Goal: Navigation & Orientation: Find specific page/section

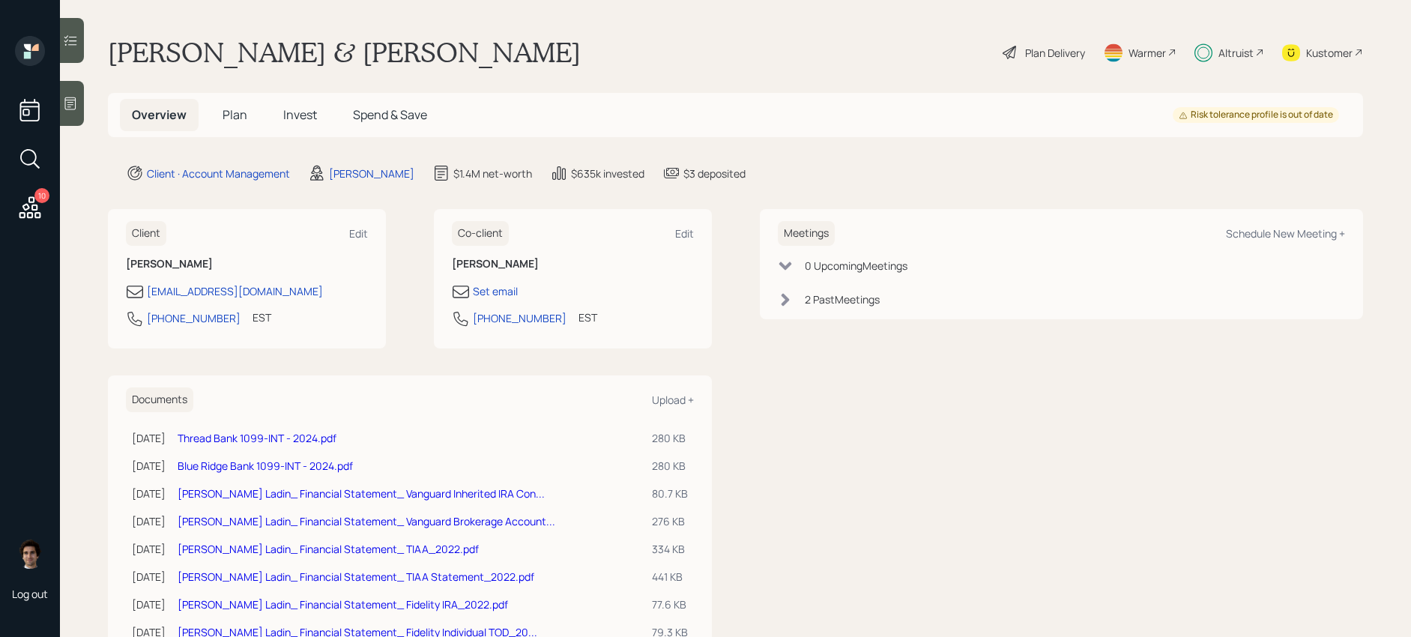
click at [381, 113] on span "Spend & Save" at bounding box center [390, 114] width 74 height 16
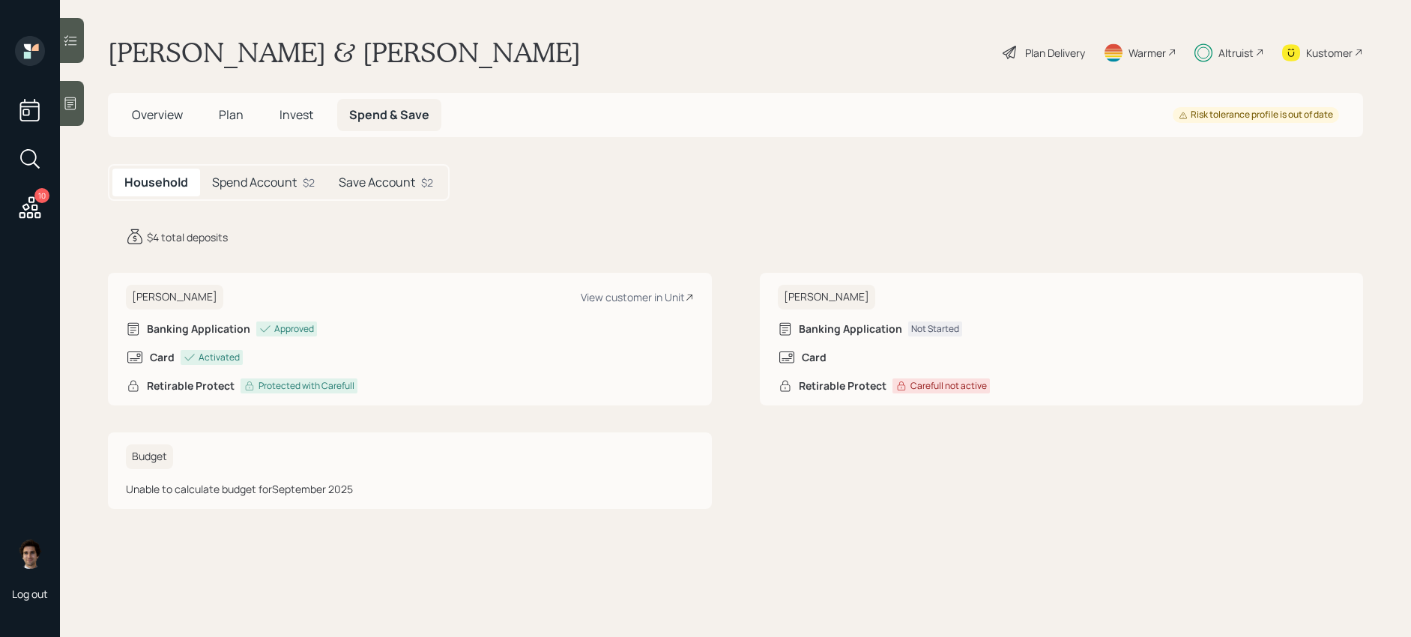
click at [215, 115] on h5 "Plan" at bounding box center [231, 115] width 49 height 32
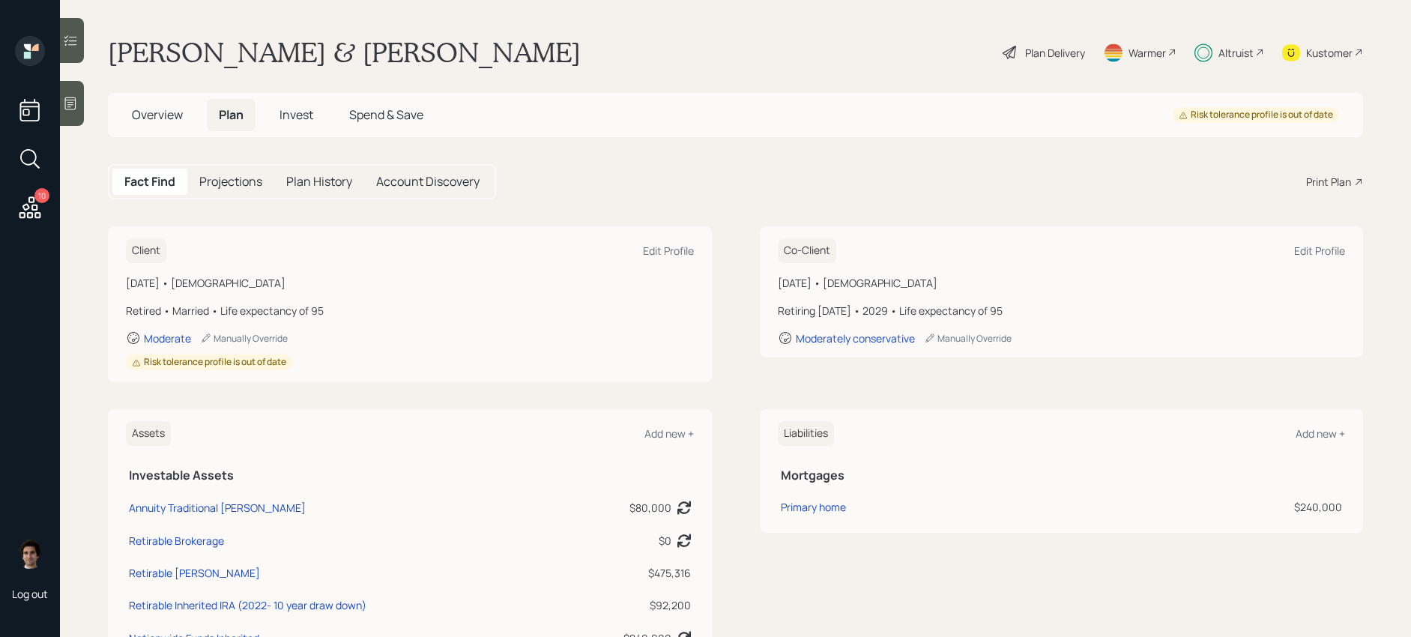
click at [332, 126] on div "Overview Plan Invest Spend & Save" at bounding box center [277, 115] width 315 height 32
click at [305, 112] on span "Invest" at bounding box center [296, 114] width 34 height 16
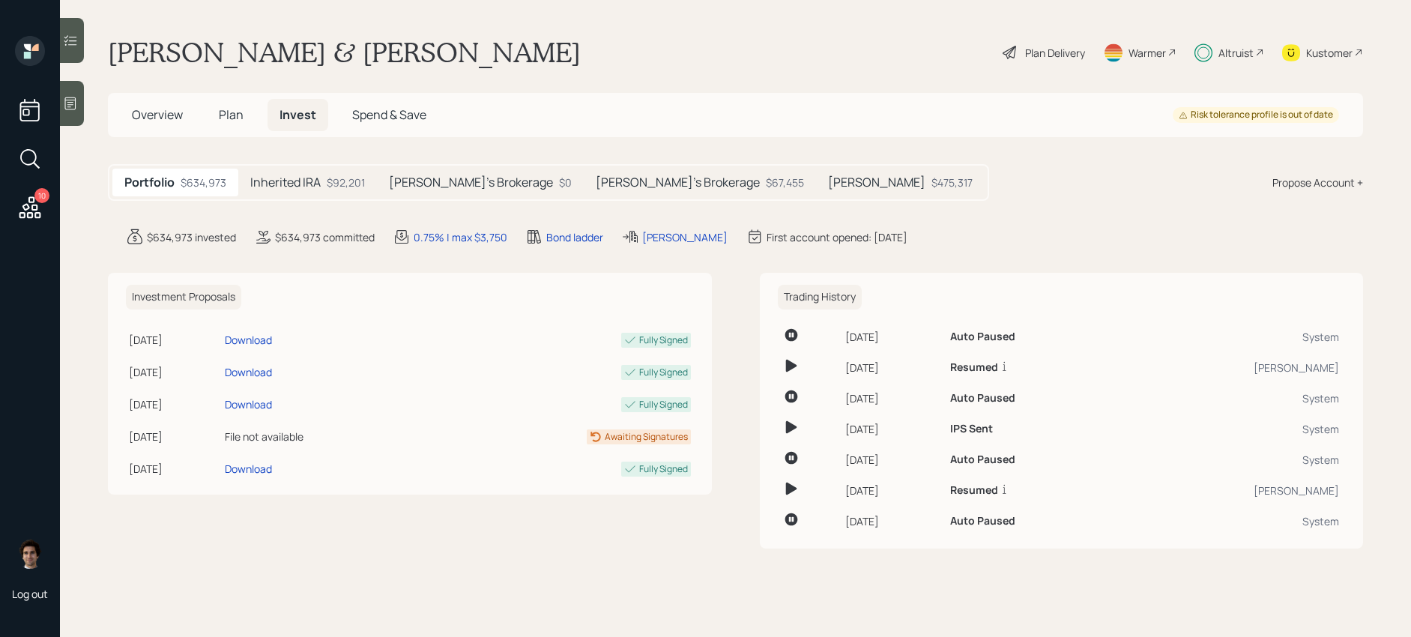
click at [303, 184] on h5 "Inherited IRA" at bounding box center [285, 182] width 70 height 14
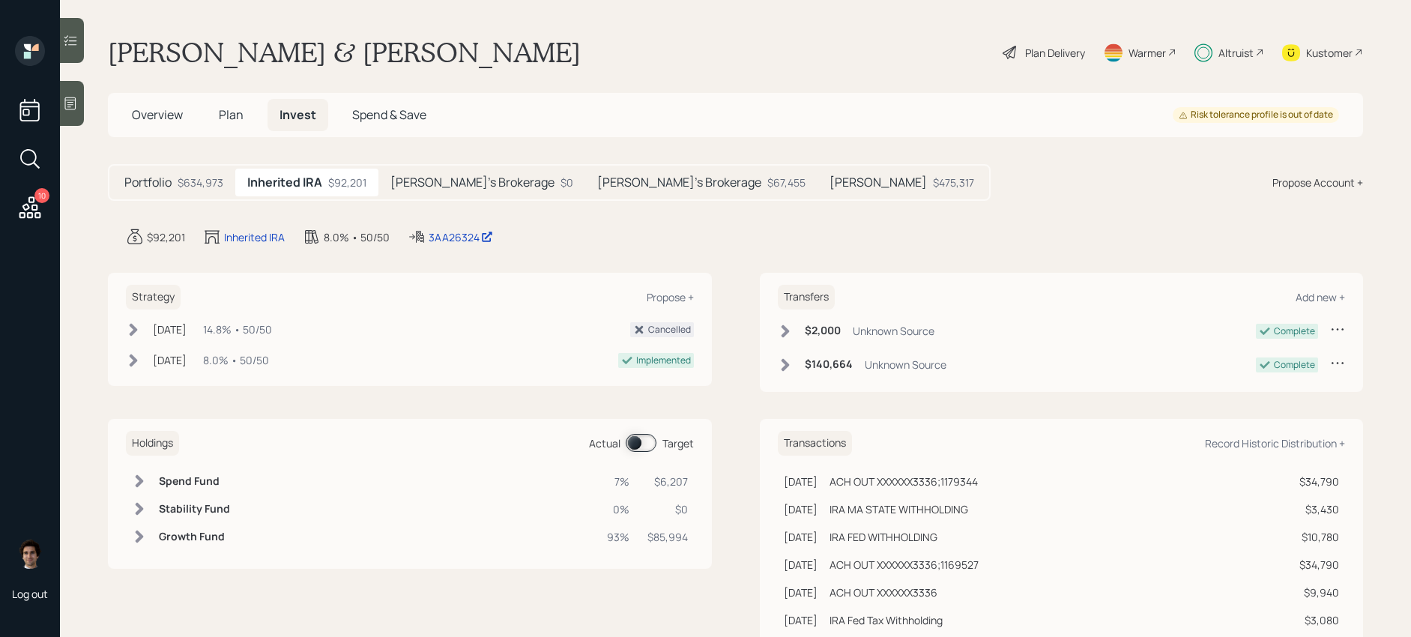
click at [636, 444] on span at bounding box center [641, 443] width 31 height 18
click at [585, 193] on div "[PERSON_NAME]'s Brokerage $67,455" at bounding box center [701, 183] width 232 height 28
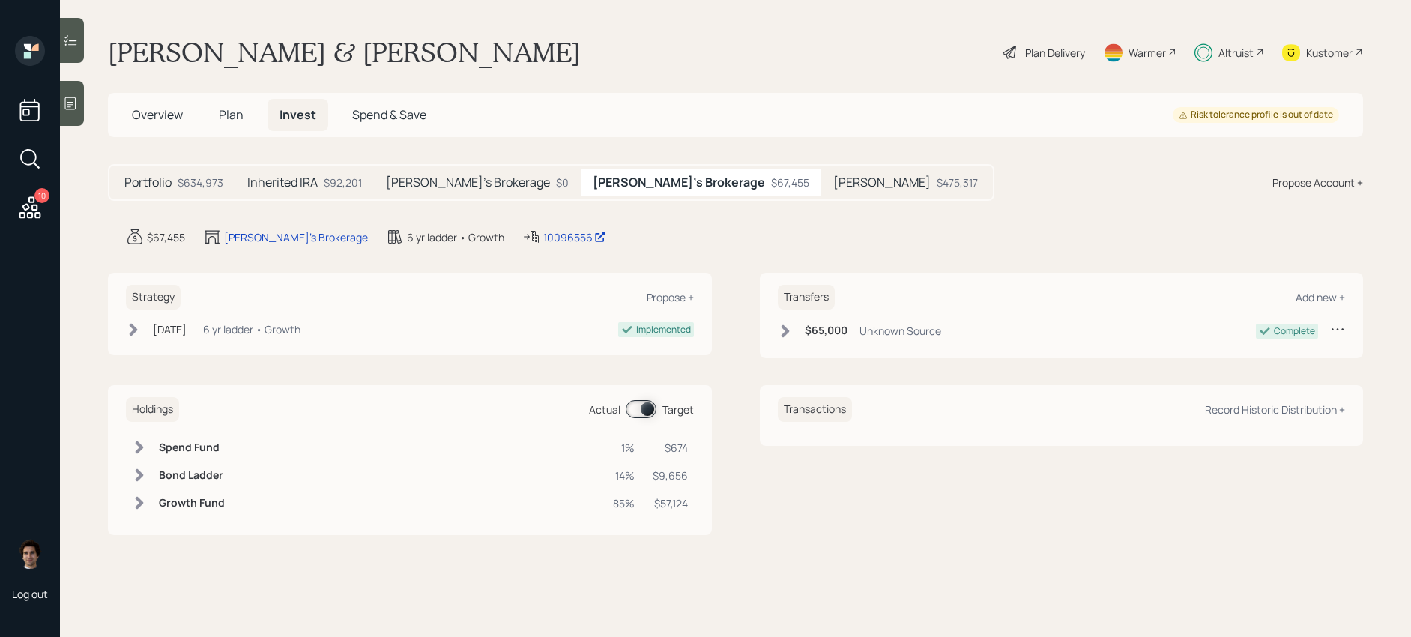
click at [821, 184] on div "[PERSON_NAME] $475,317" at bounding box center [905, 183] width 169 height 28
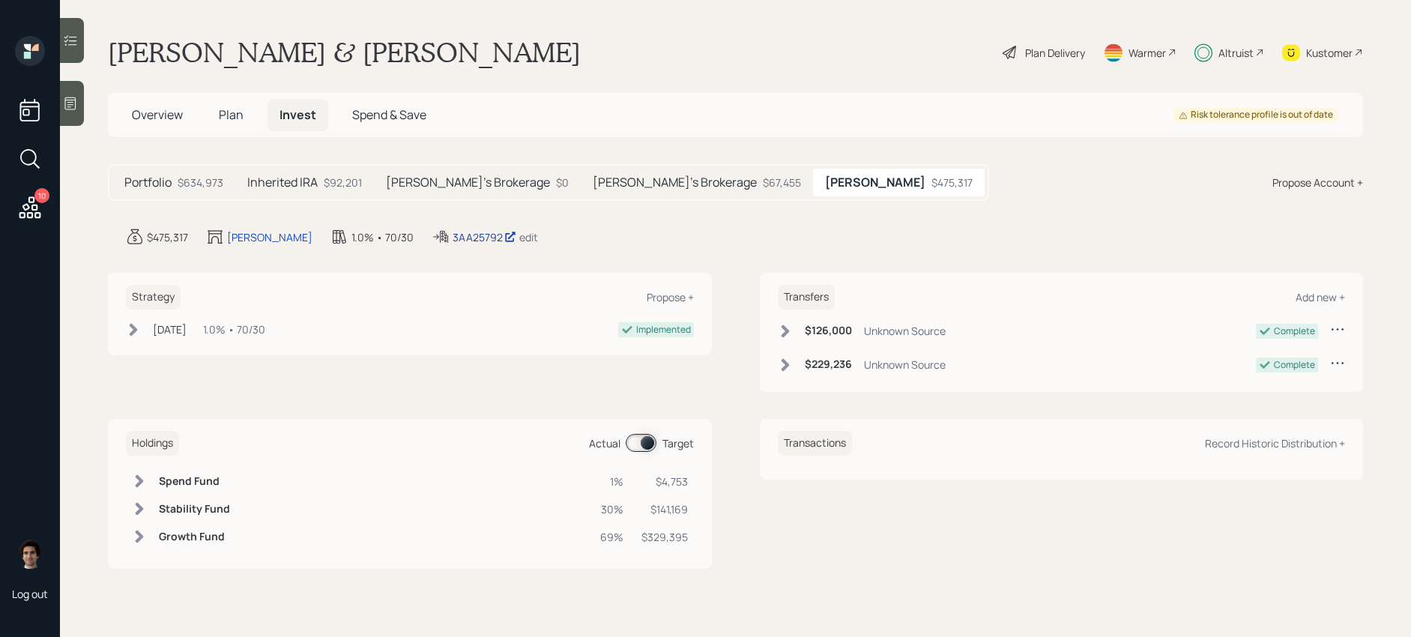
click at [453, 238] on div "3AA25792" at bounding box center [485, 237] width 64 height 16
